Goal: Task Accomplishment & Management: Manage account settings

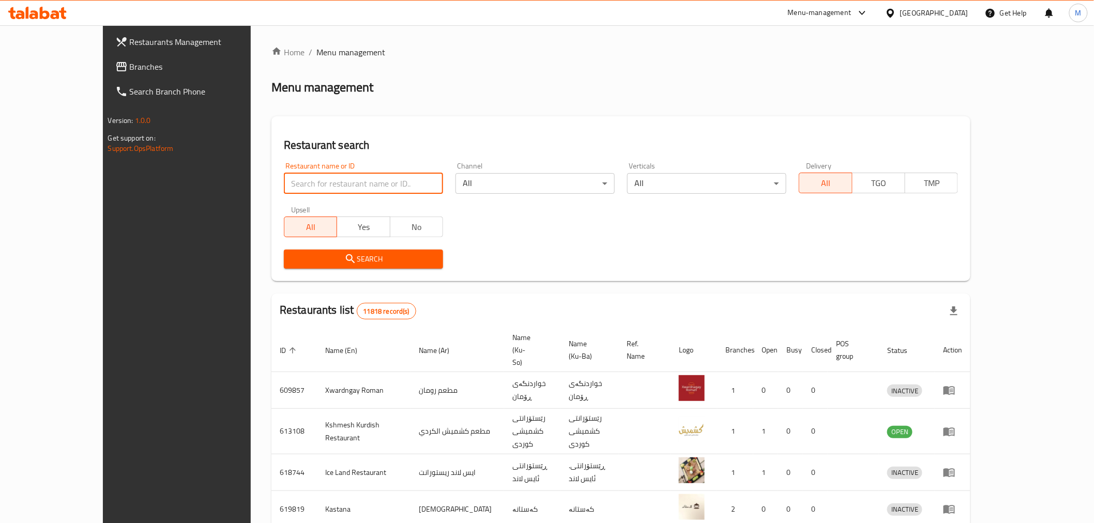
click at [284, 188] on input "search" at bounding box center [363, 183] width 159 height 21
click button "Search" at bounding box center [363, 259] width 159 height 19
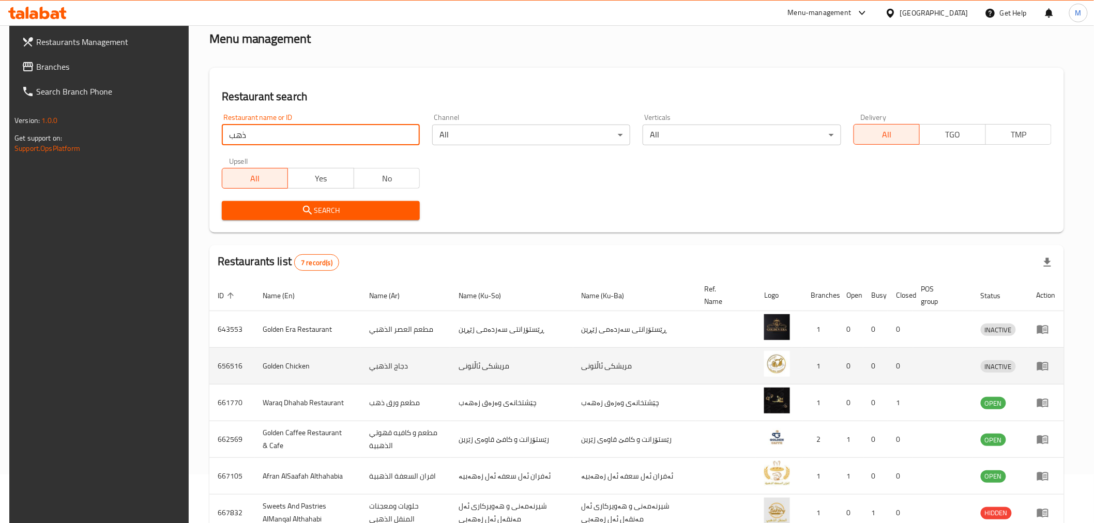
scroll to position [151, 0]
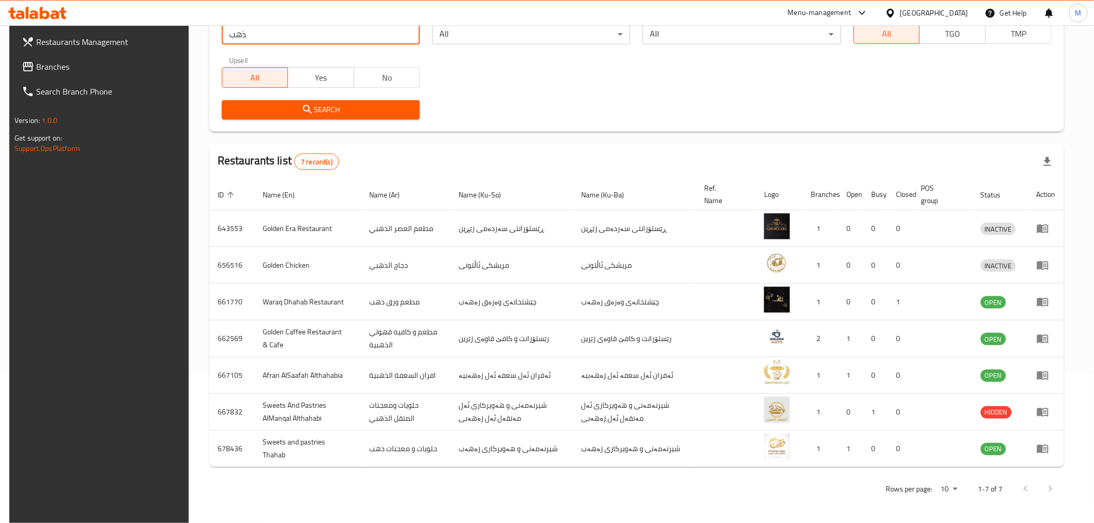
click at [284, 37] on input "ذهب" at bounding box center [321, 34] width 198 height 21
type input "عين الشاهين"
click button "Search" at bounding box center [321, 109] width 198 height 19
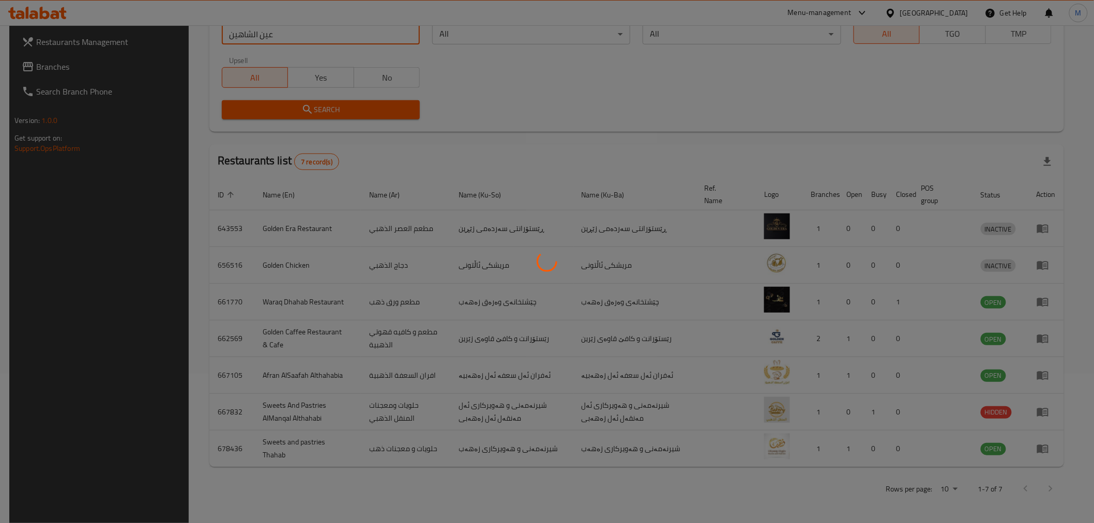
scroll to position [0, 0]
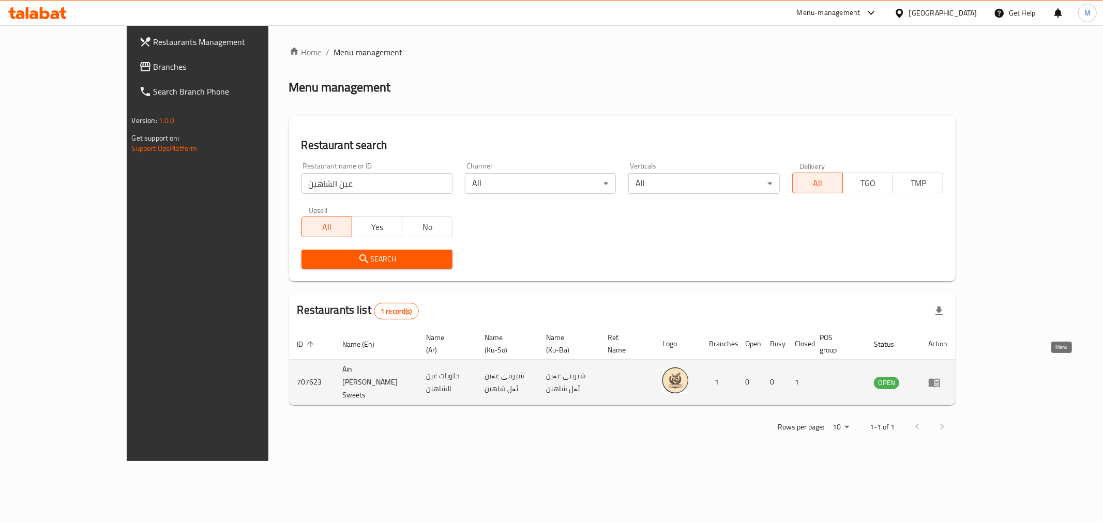
click at [939, 381] on icon "enhanced table" at bounding box center [937, 383] width 4 height 4
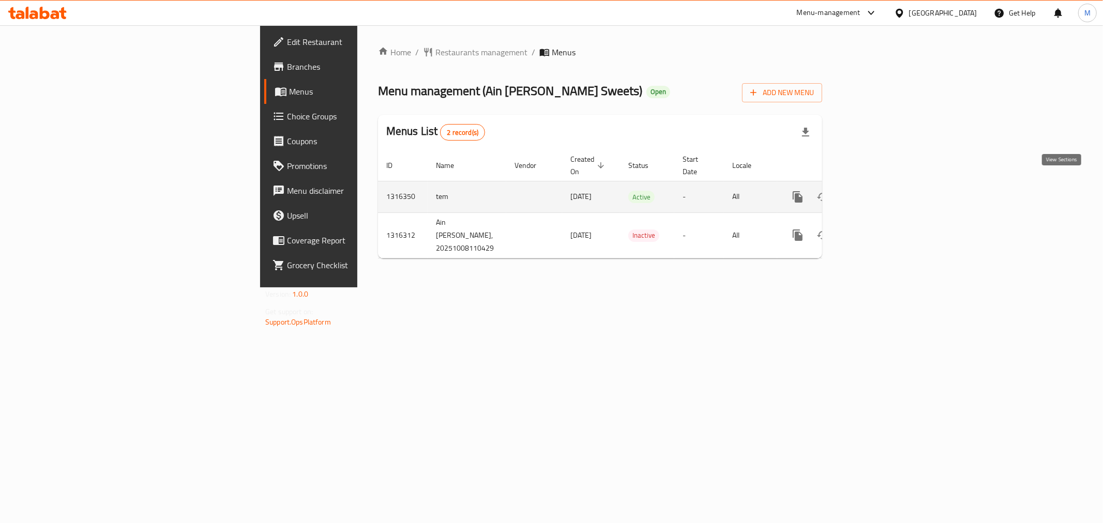
click at [879, 191] on icon "enhanced table" at bounding box center [872, 197] width 12 height 12
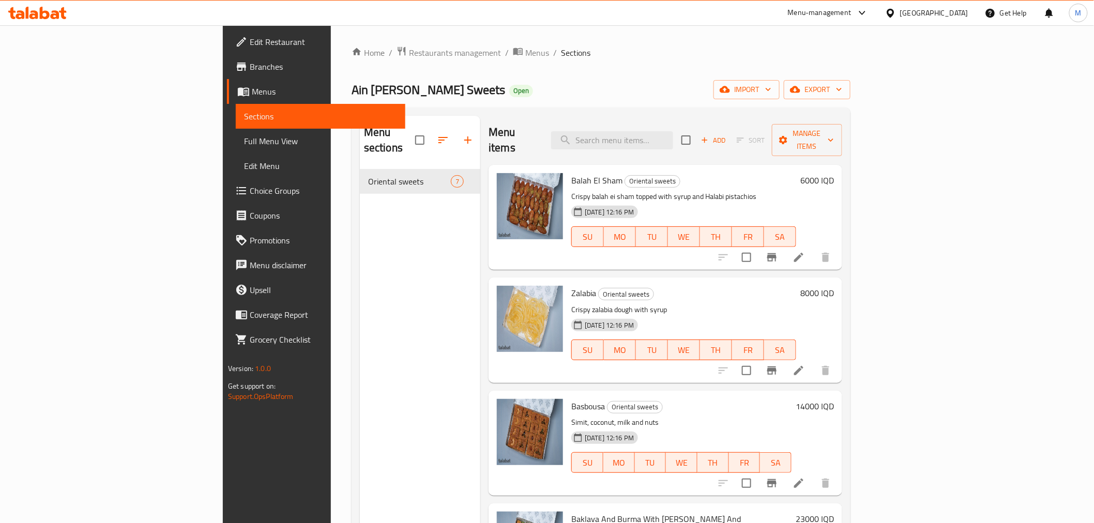
click at [834, 173] on h6 "6000 IQD" at bounding box center [818, 180] width 34 height 14
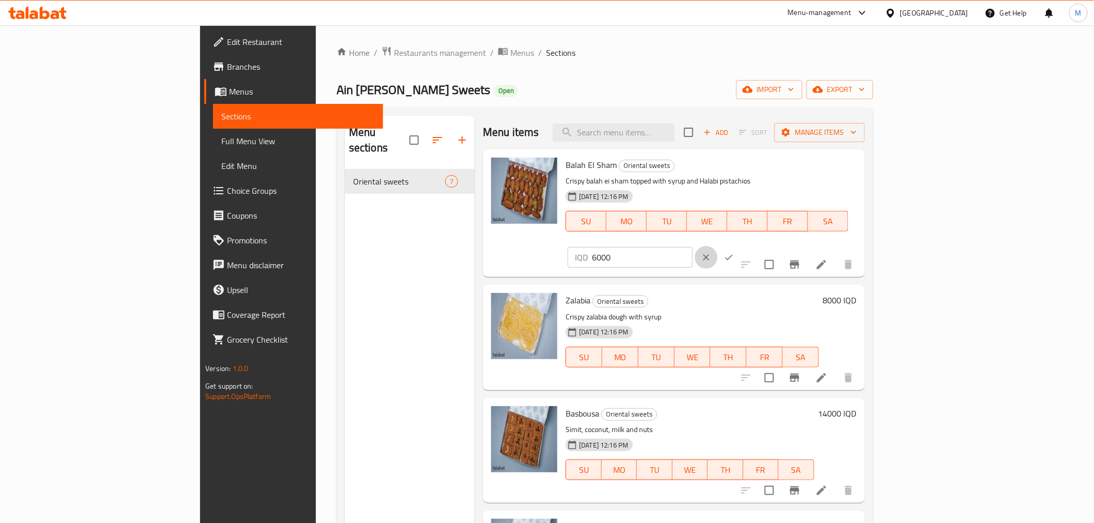
click at [718, 246] on button "clear" at bounding box center [706, 257] width 23 height 23
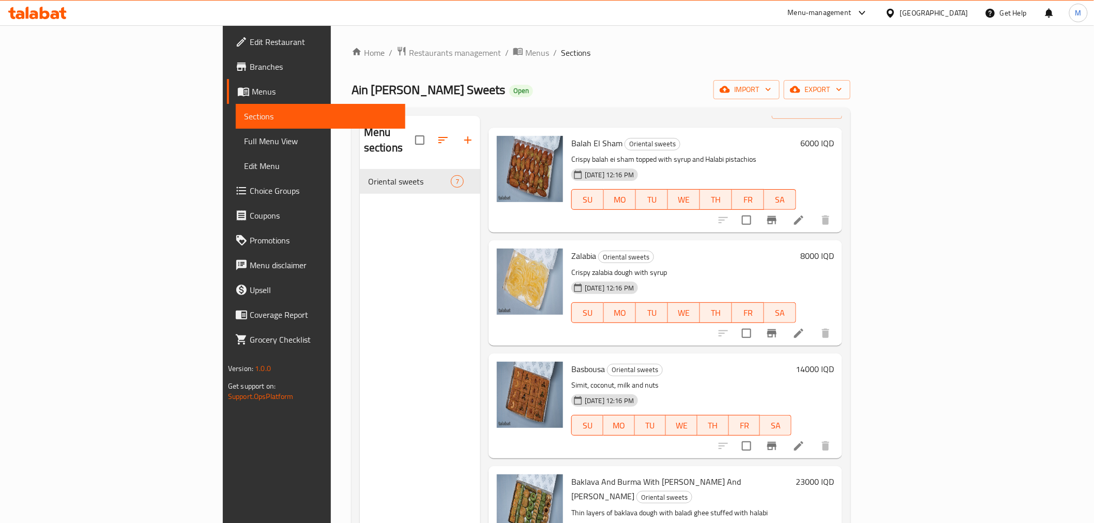
scroll to position [57, 0]
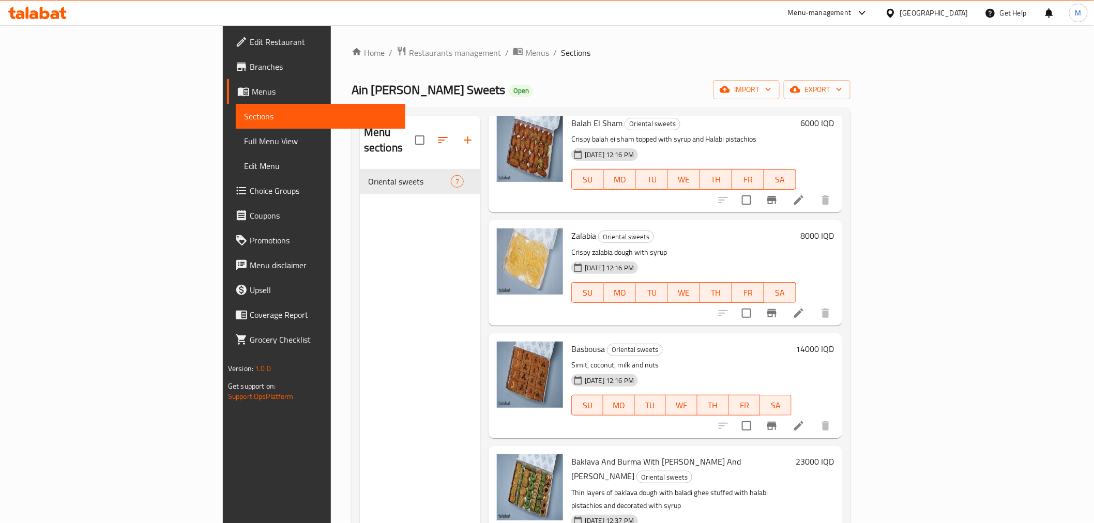
click at [834, 342] on div "14000 IQD" at bounding box center [813, 349] width 42 height 14
click at [834, 342] on h6 "14000 IQD" at bounding box center [815, 349] width 38 height 14
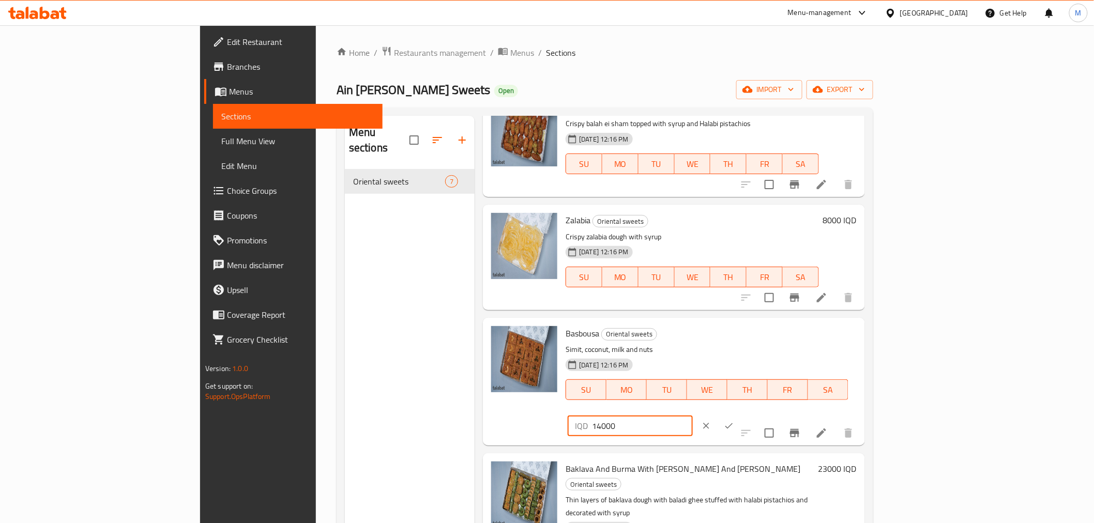
click at [693, 416] on input "14000" at bounding box center [642, 426] width 100 height 21
type input "12000"
click at [734, 421] on icon "ok" at bounding box center [729, 426] width 10 height 10
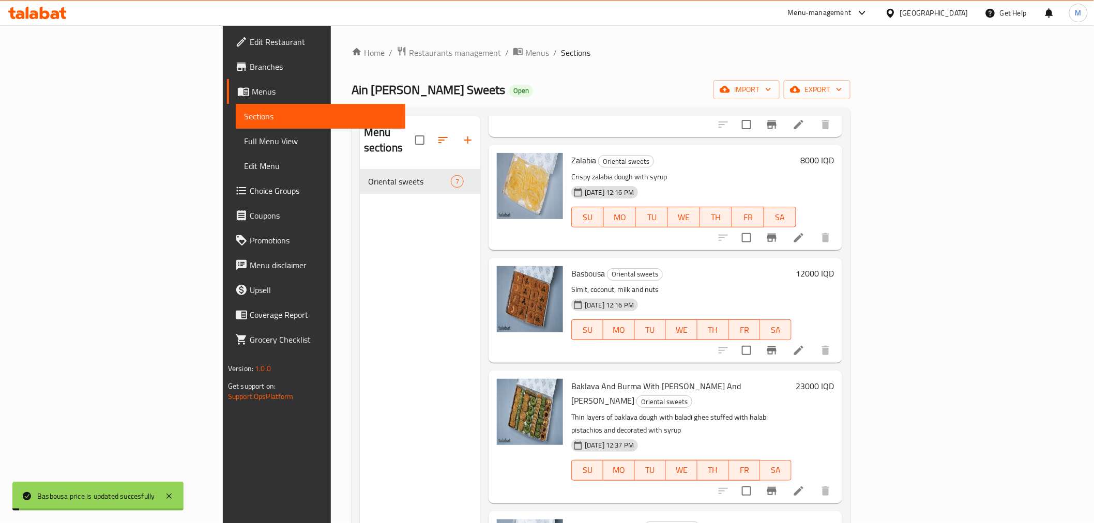
scroll to position [172, 0]
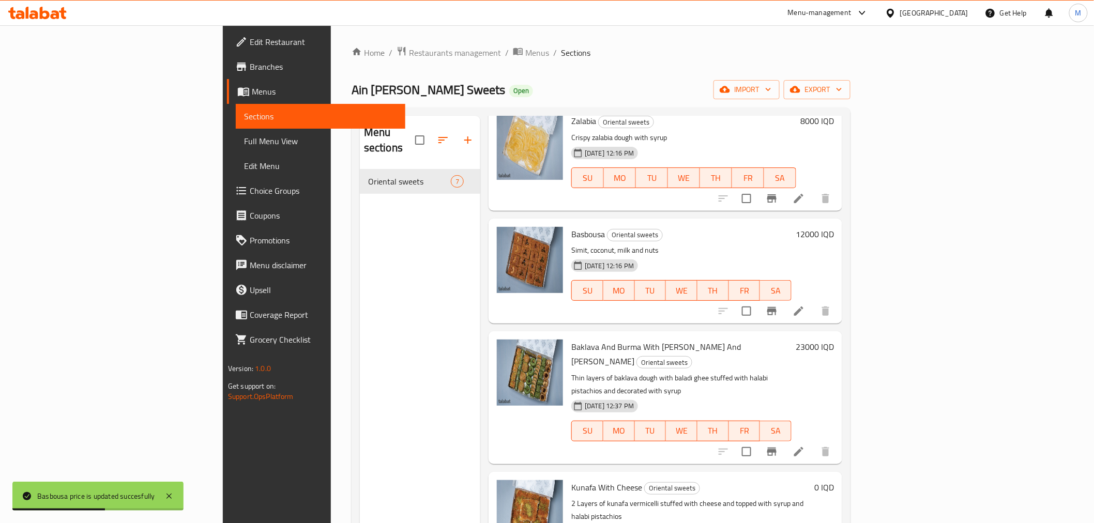
click at [834, 340] on h6 "23000 IQD" at bounding box center [815, 347] width 38 height 14
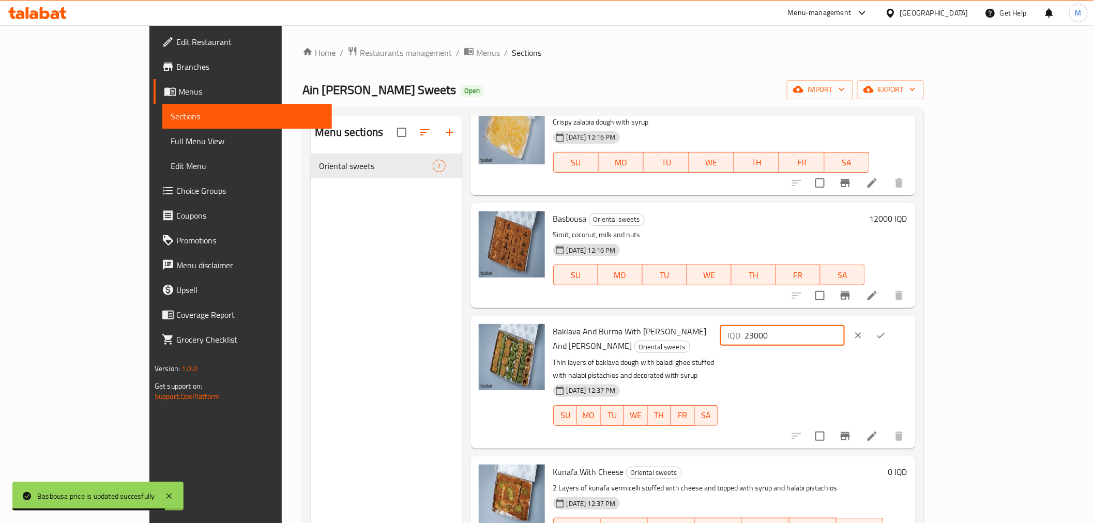
click at [845, 340] on input "23000" at bounding box center [795, 335] width 100 height 21
type input "22000"
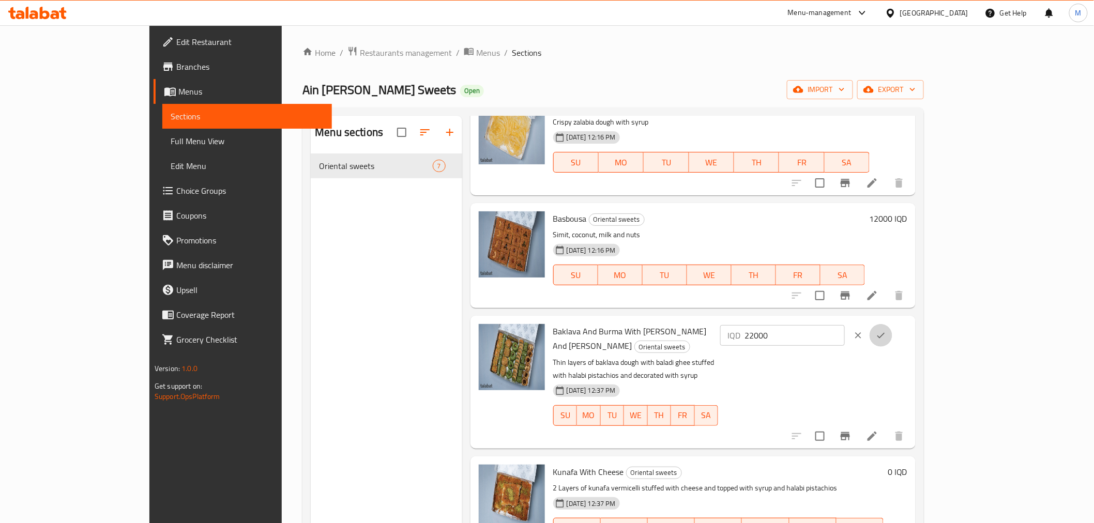
click at [887, 335] on icon "ok" at bounding box center [881, 336] width 10 height 10
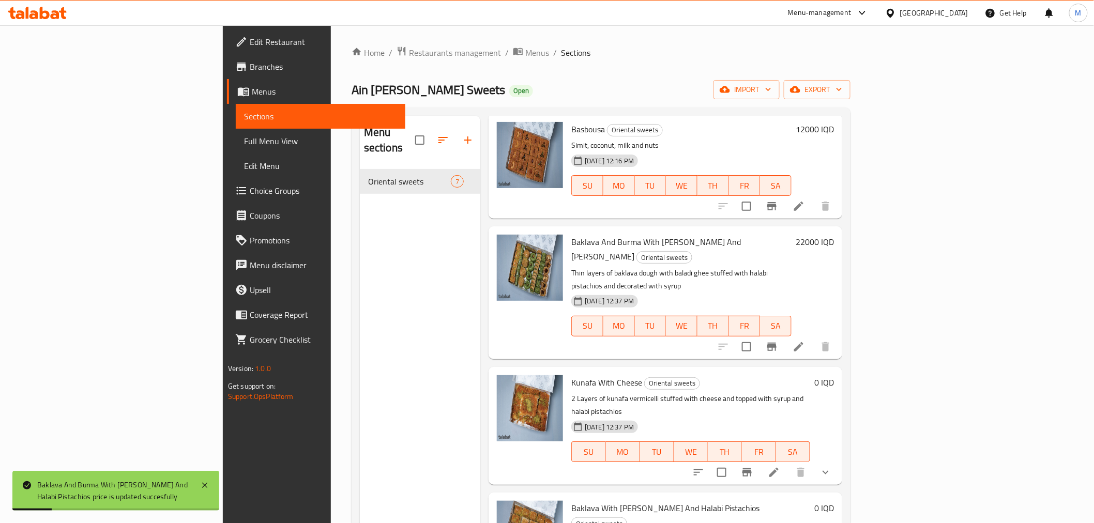
scroll to position [293, 0]
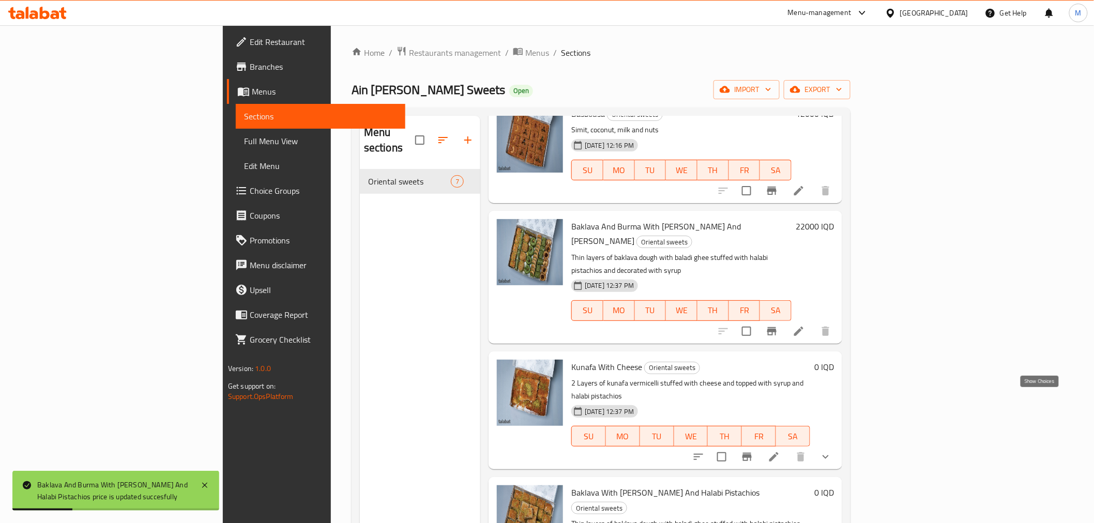
click at [832, 451] on icon "show more" at bounding box center [826, 457] width 12 height 12
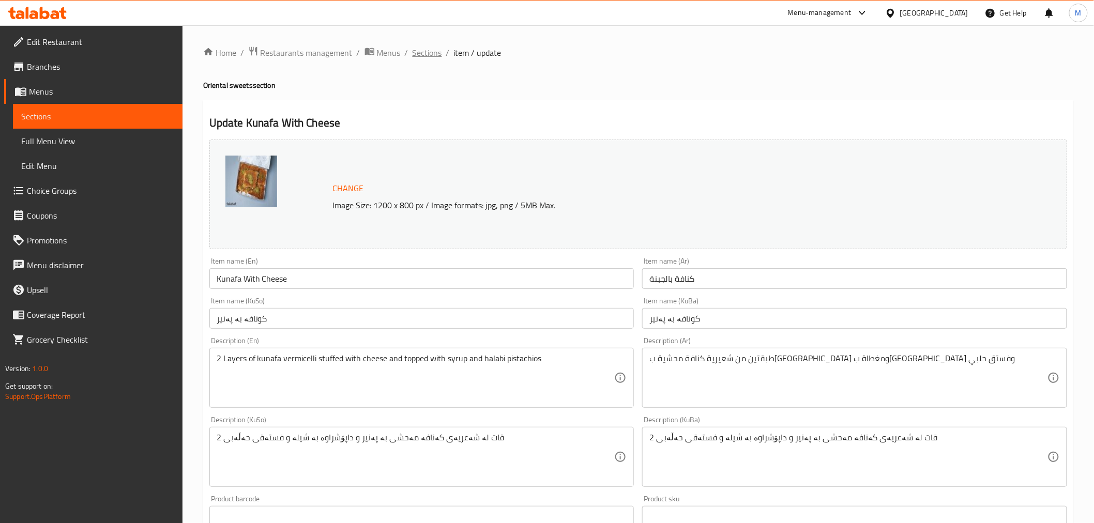
click at [433, 55] on span "Sections" at bounding box center [427, 53] width 29 height 12
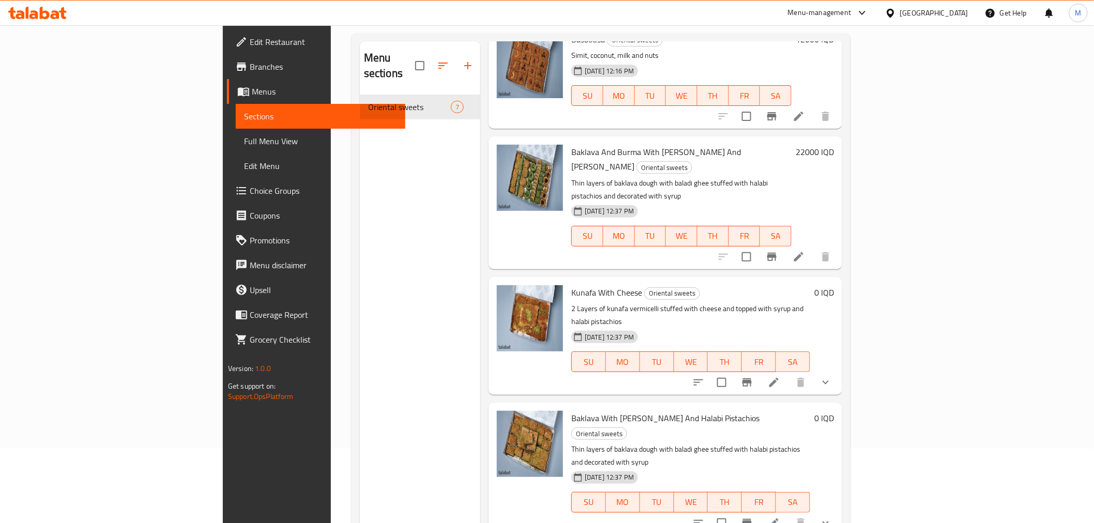
scroll to position [145, 0]
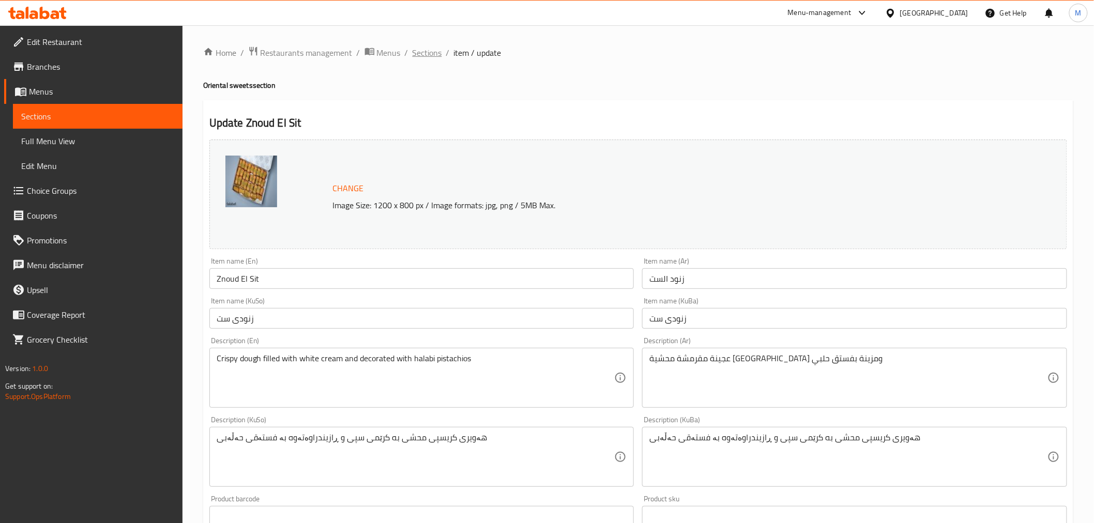
click at [432, 55] on span "Sections" at bounding box center [427, 53] width 29 height 12
